Goal: Information Seeking & Learning: Understand process/instructions

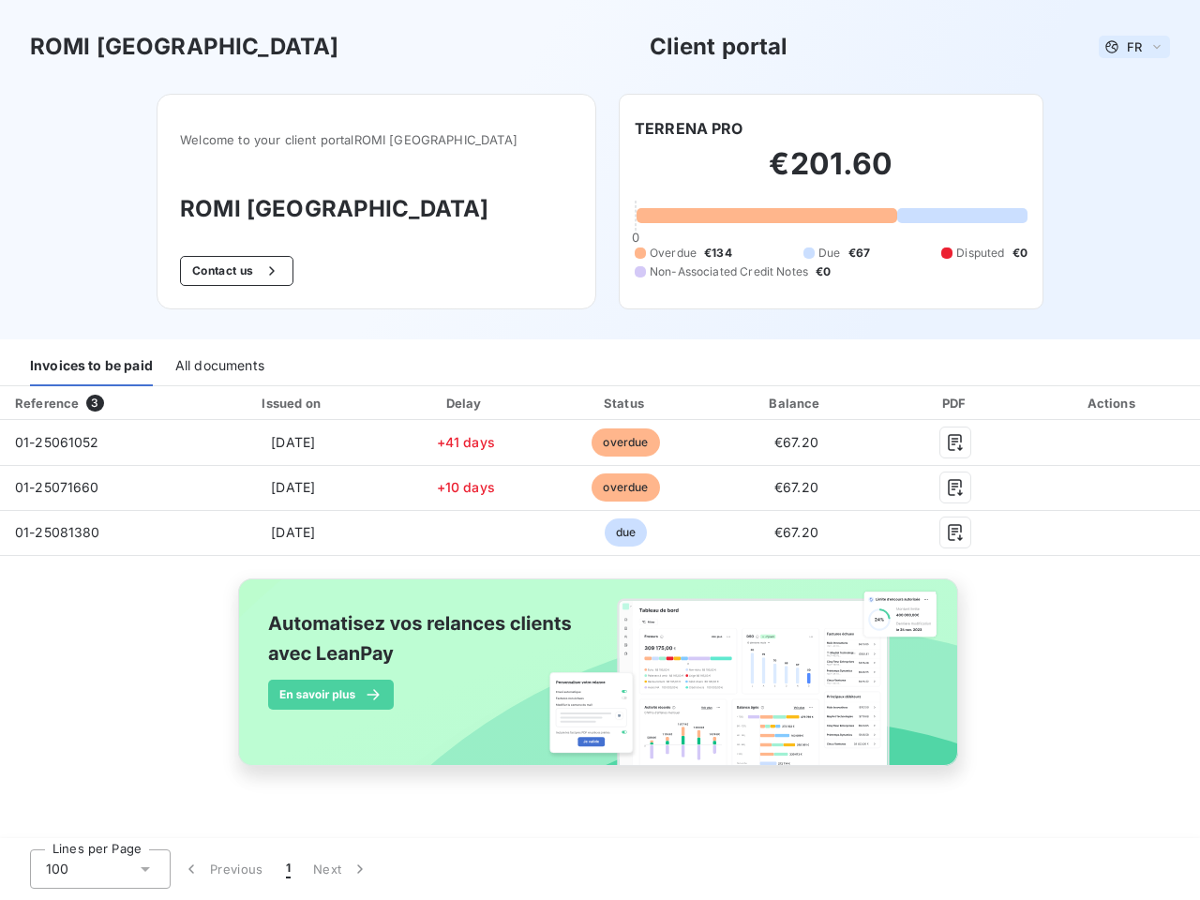
click at [1134, 47] on span "FR" at bounding box center [1134, 46] width 15 height 15
click at [265, 271] on button "Contact us" at bounding box center [236, 271] width 113 height 30
click at [91, 367] on div "Invoices to be paid" at bounding box center [91, 366] width 123 height 39
click at [218, 367] on div "All documents" at bounding box center [219, 366] width 89 height 39
